Goal: Use online tool/utility: Use online tool/utility

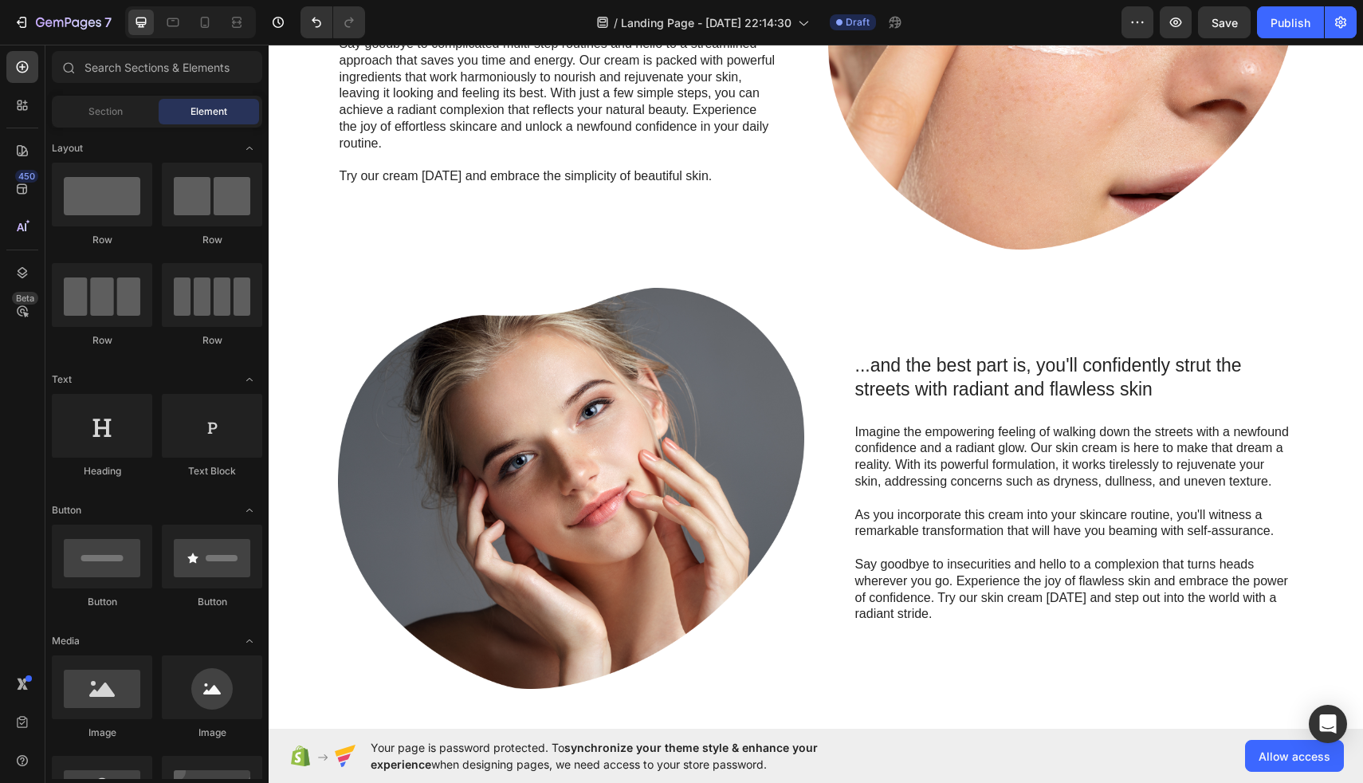
scroll to position [465, 0]
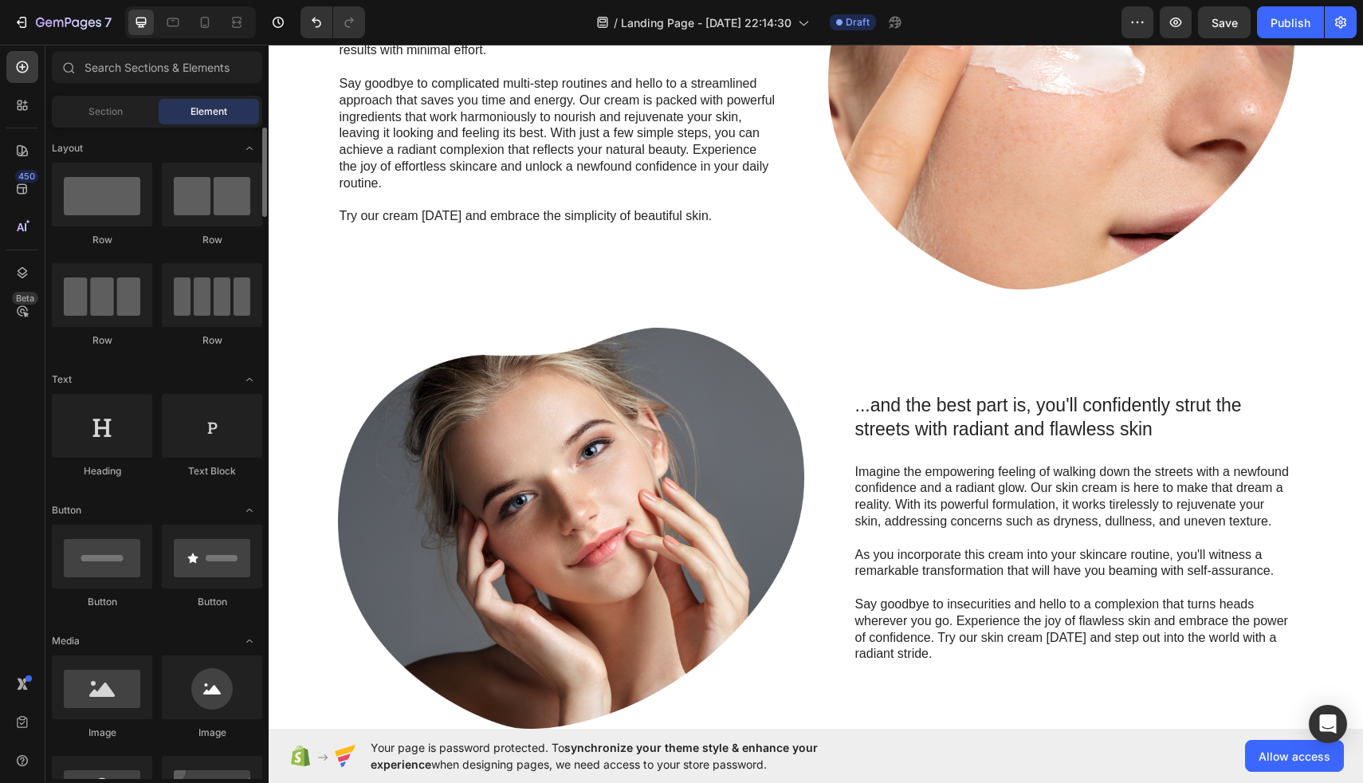
click at [124, 233] on div "Row" at bounding box center [102, 240] width 100 height 14
click at [128, 210] on div at bounding box center [102, 195] width 100 height 64
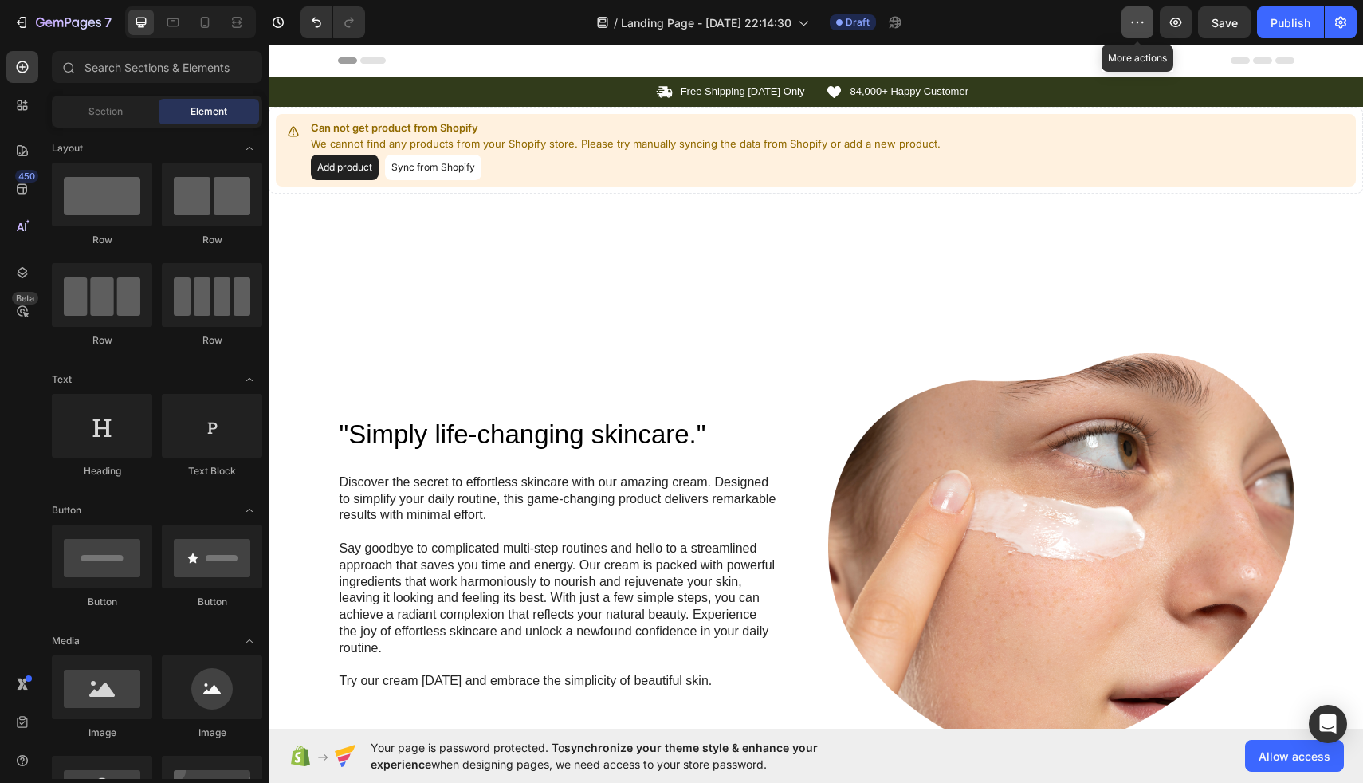
click at [1140, 17] on icon "button" at bounding box center [1137, 22] width 16 height 16
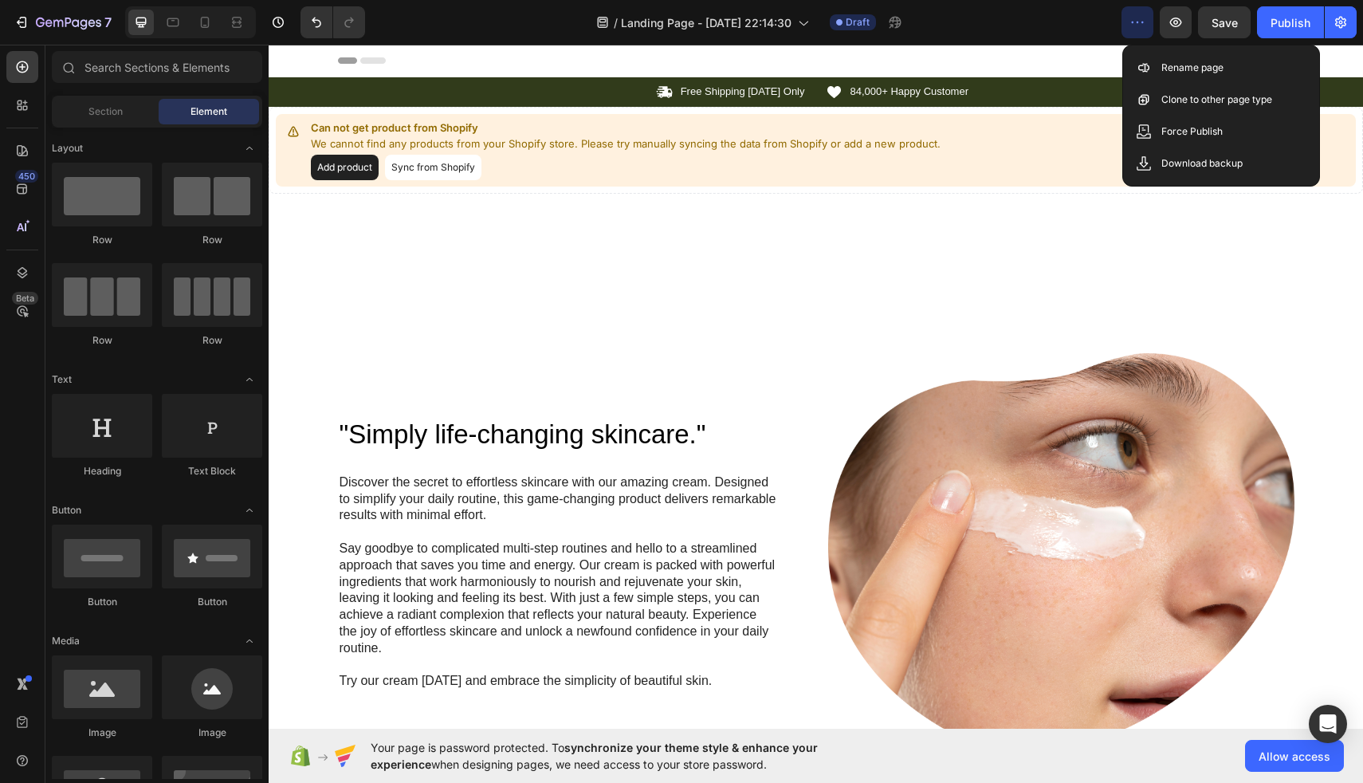
click at [1138, 22] on icon "button" at bounding box center [1137, 23] width 2 height 2
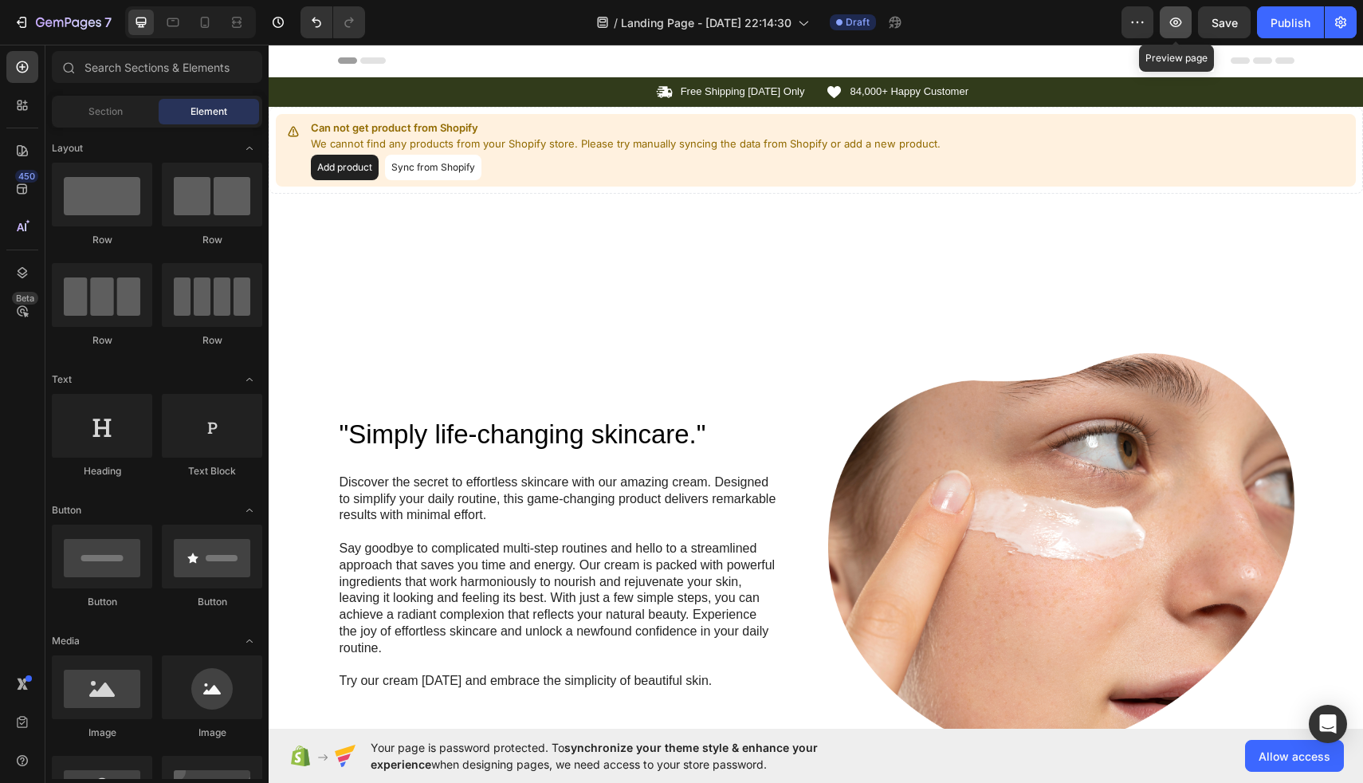
click at [1172, 14] on button "button" at bounding box center [1176, 22] width 32 height 32
